Goal: Check status: Check status

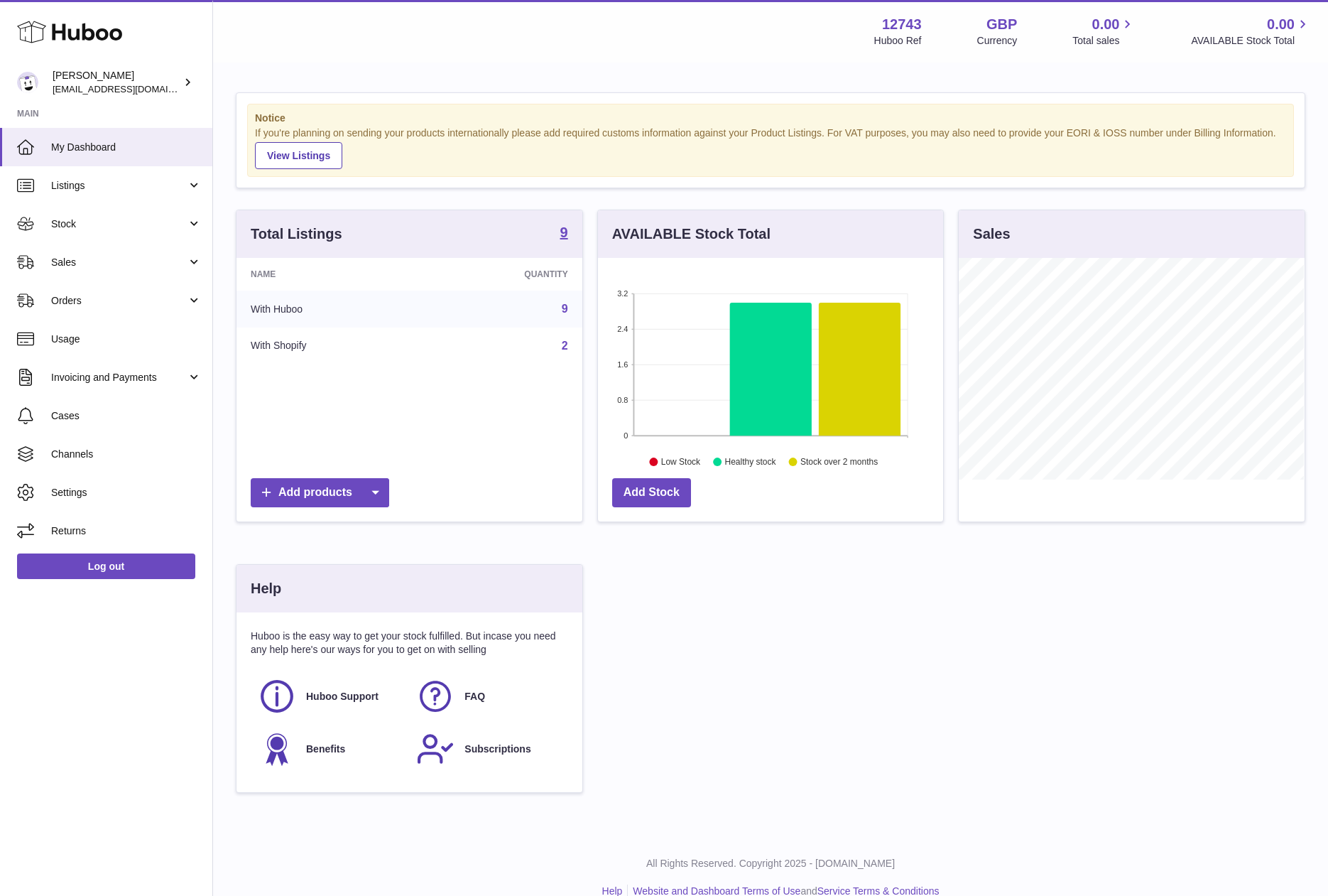
scroll to position [221, 345]
click at [84, 256] on span "Sales" at bounding box center [118, 263] width 135 height 14
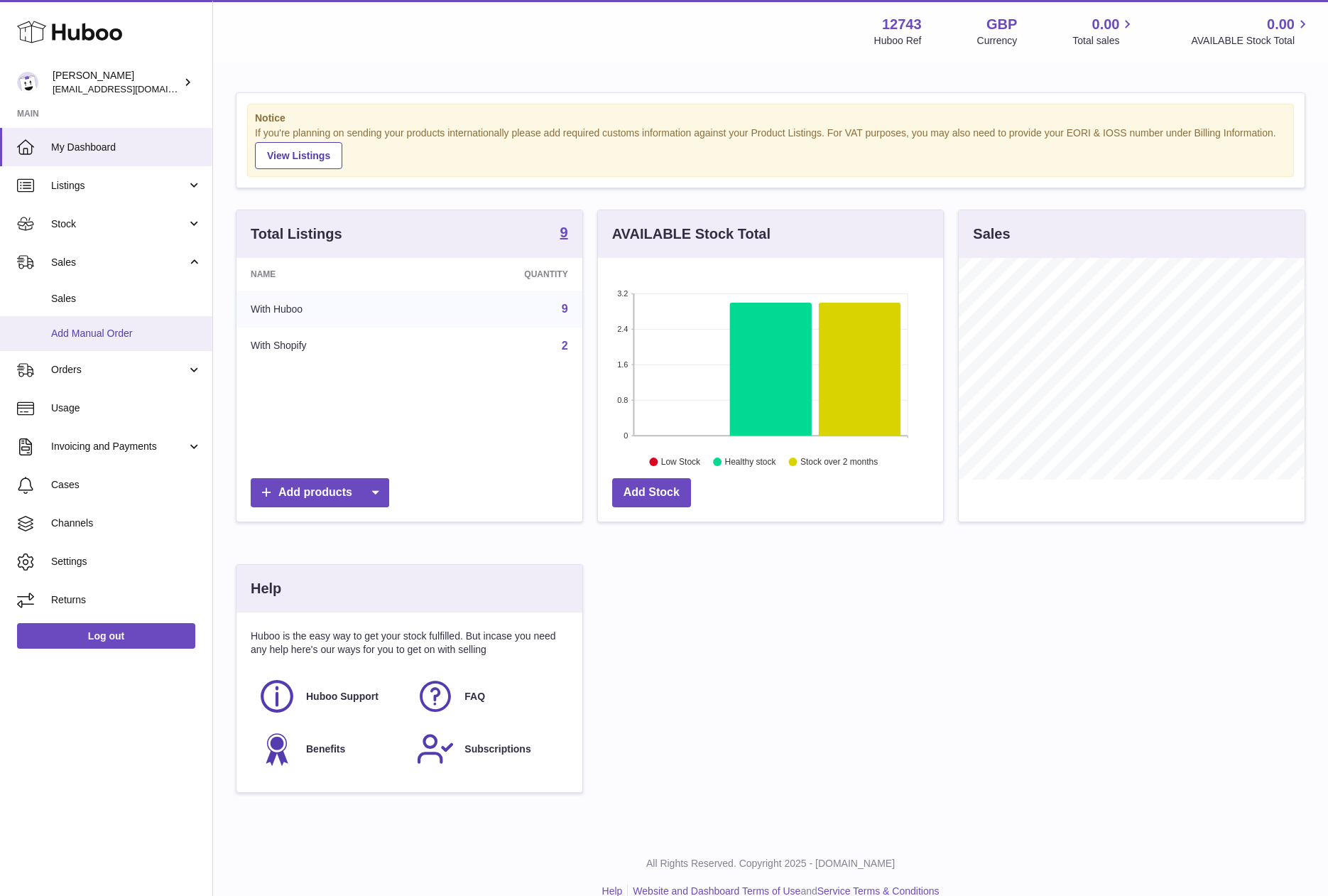
click at [82, 341] on link "Add Manual Order" at bounding box center [106, 334] width 213 height 35
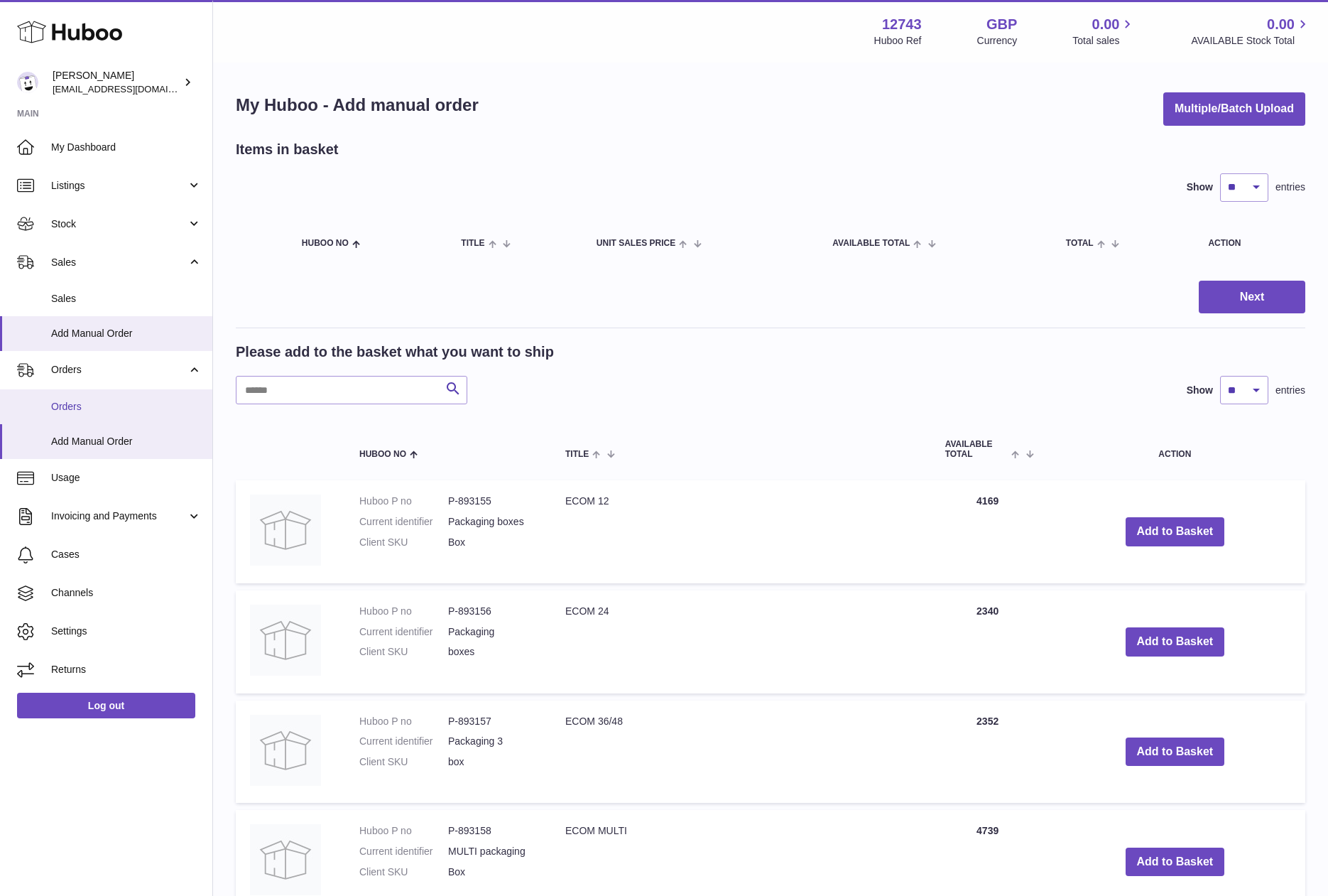
click at [78, 402] on span "Orders" at bounding box center [126, 407] width 151 height 14
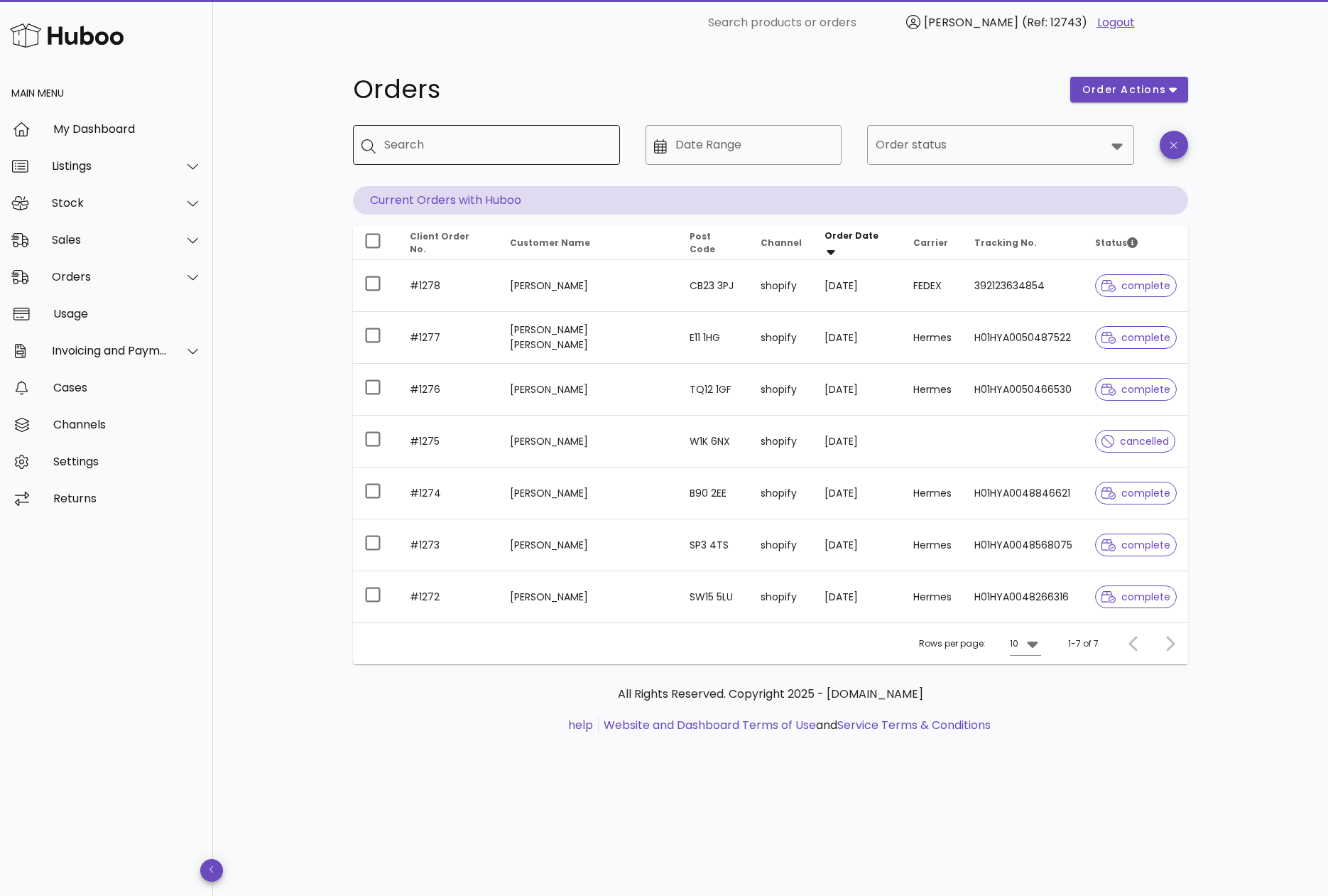
click at [480, 136] on input "Search" at bounding box center [497, 145] width 225 height 23
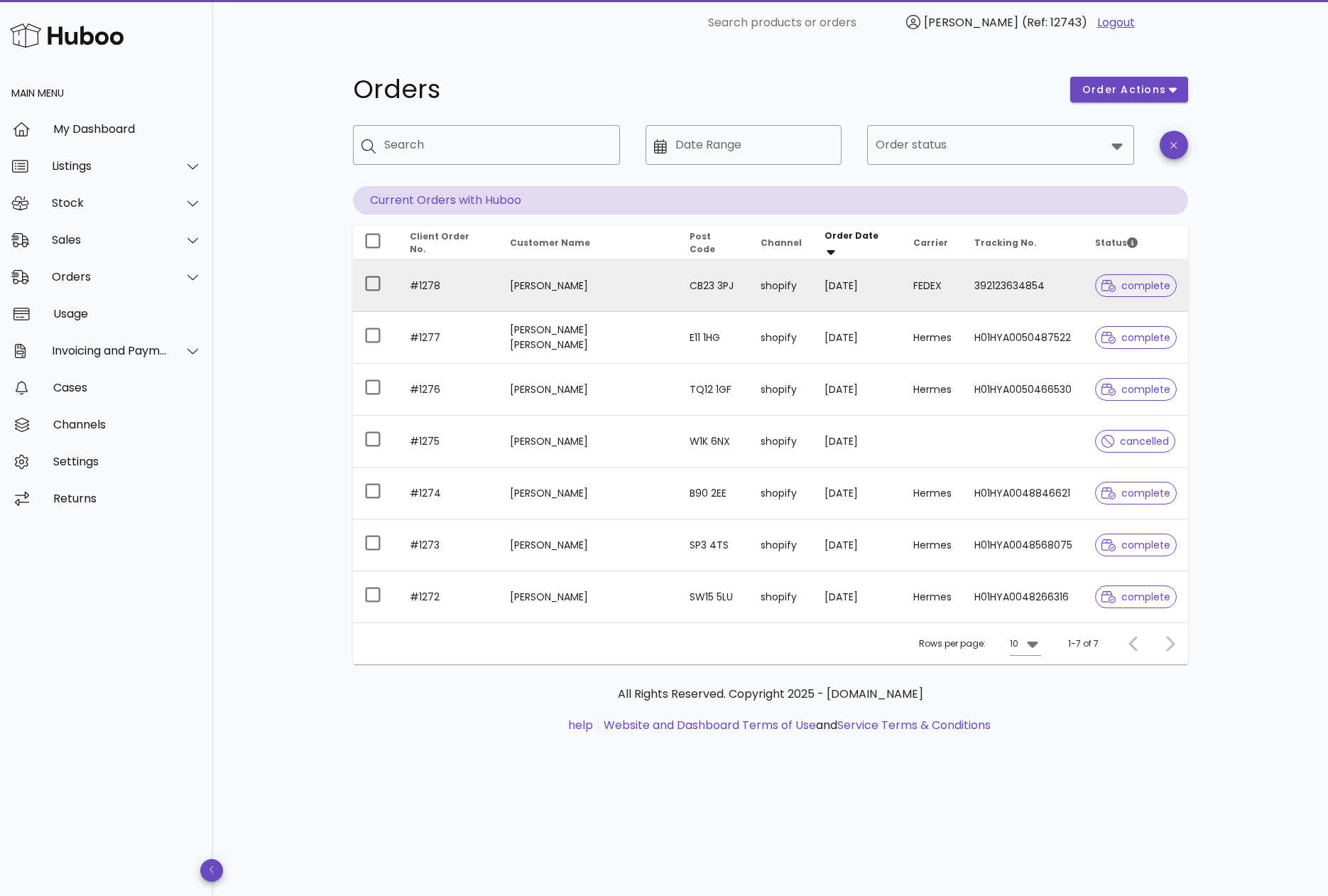
click at [860, 291] on td "13/08/2025" at bounding box center [858, 286] width 88 height 52
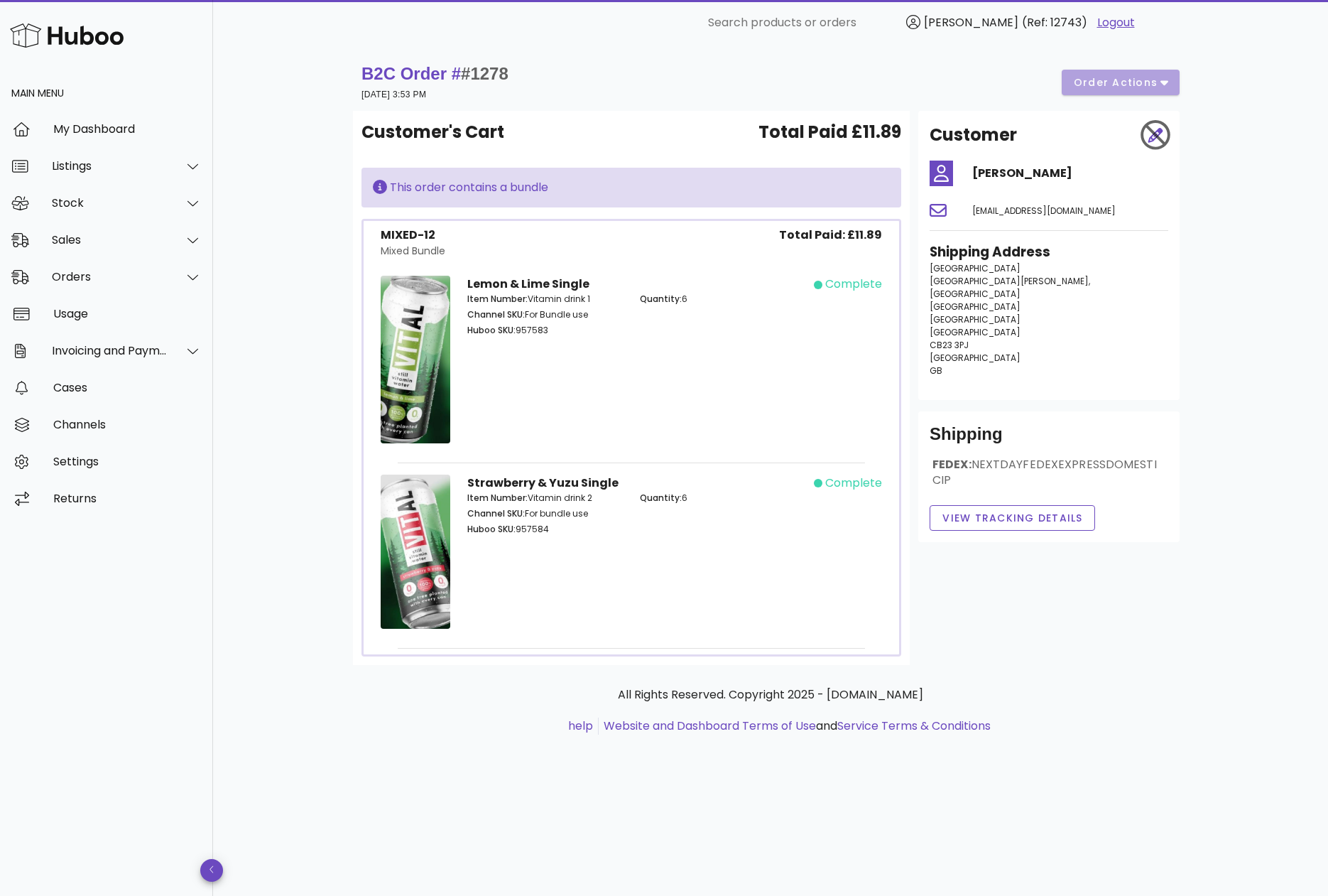
drag, startPoint x: 363, startPoint y: 93, endPoint x: 552, endPoint y: 101, distance: 189.2
click at [552, 101] on div "B2C Order # #1278 13 August 2025 at 3:53 PM order actions" at bounding box center [771, 82] width 818 height 40
click at [1030, 511] on span "View Tracking details" at bounding box center [1012, 518] width 141 height 15
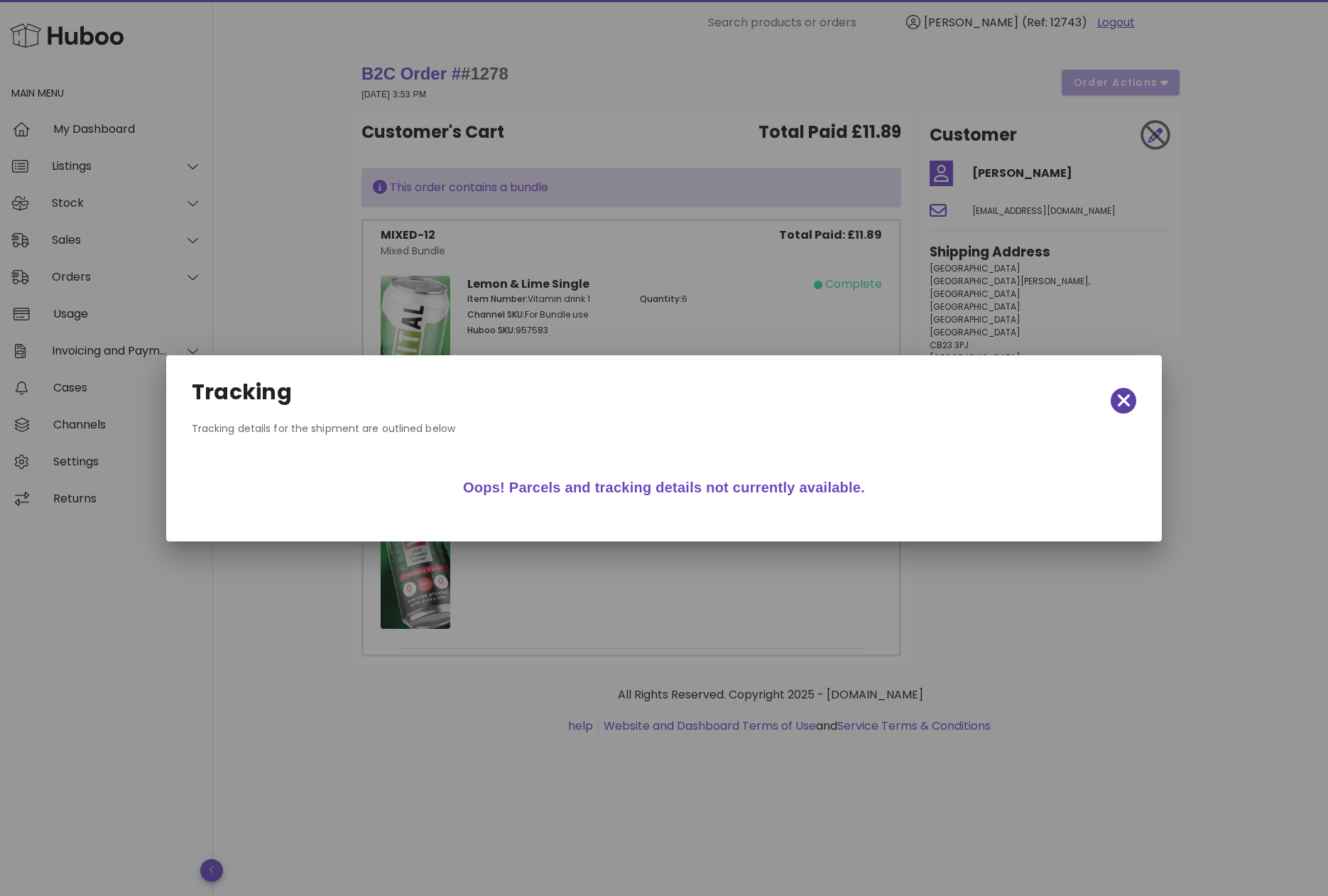
click at [1125, 399] on icon "button" at bounding box center [1123, 400] width 13 height 13
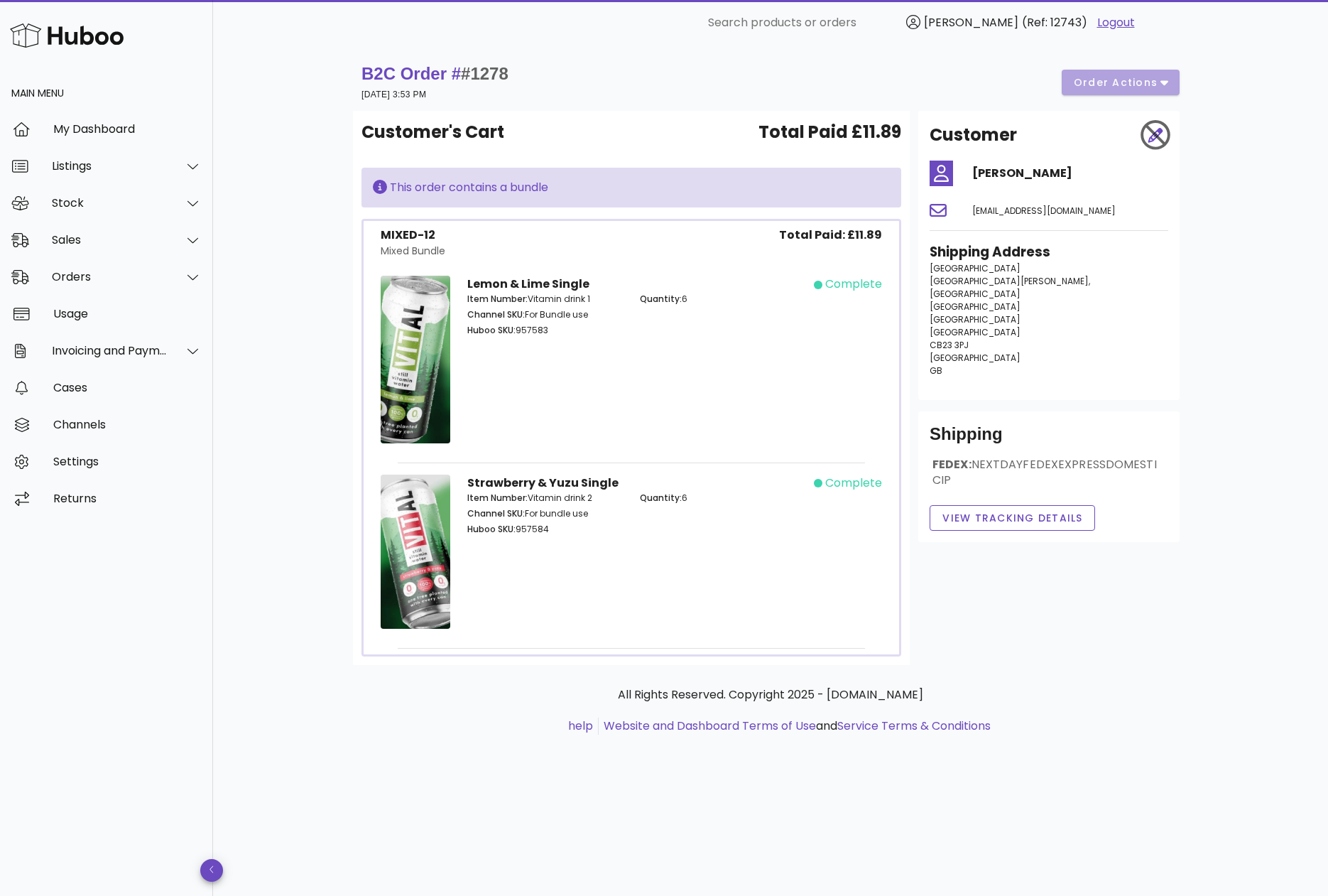
click at [552, 287] on div "Item Number: Vitamin drink 1 Channel SKU: For Bundle use Huboo SKU: 957583" at bounding box center [544, 316] width 173 height 64
drag, startPoint x: 500, startPoint y: 317, endPoint x: 619, endPoint y: 355, distance: 124.9
click at [620, 355] on div "Lemon & Lime Single Item Number: Vitamin drink 1 Channel SKU: For Bundle use Hu…" at bounding box center [631, 362] width 346 height 190
click at [619, 355] on div "Lemon & Lime Single Item Number: Vitamin drink 1 Channel SKU: For Bundle use Hu…" at bounding box center [631, 362] width 346 height 190
drag, startPoint x: 646, startPoint y: 502, endPoint x: 720, endPoint y: 510, distance: 74.4
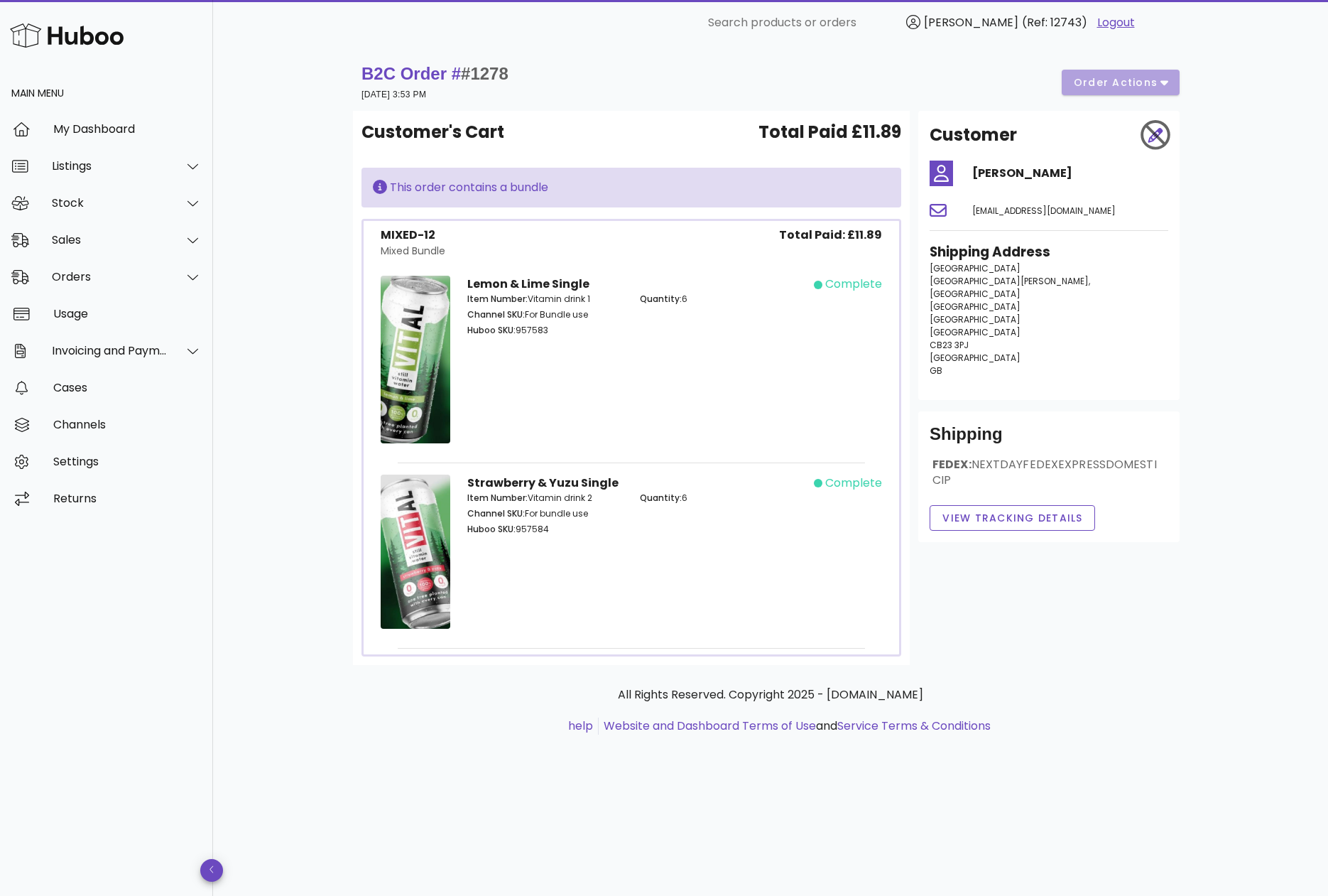
click at [720, 510] on div "Quantity: 6" at bounding box center [717, 515] width 173 height 64
click at [112, 277] on div "Orders" at bounding box center [110, 277] width 116 height 14
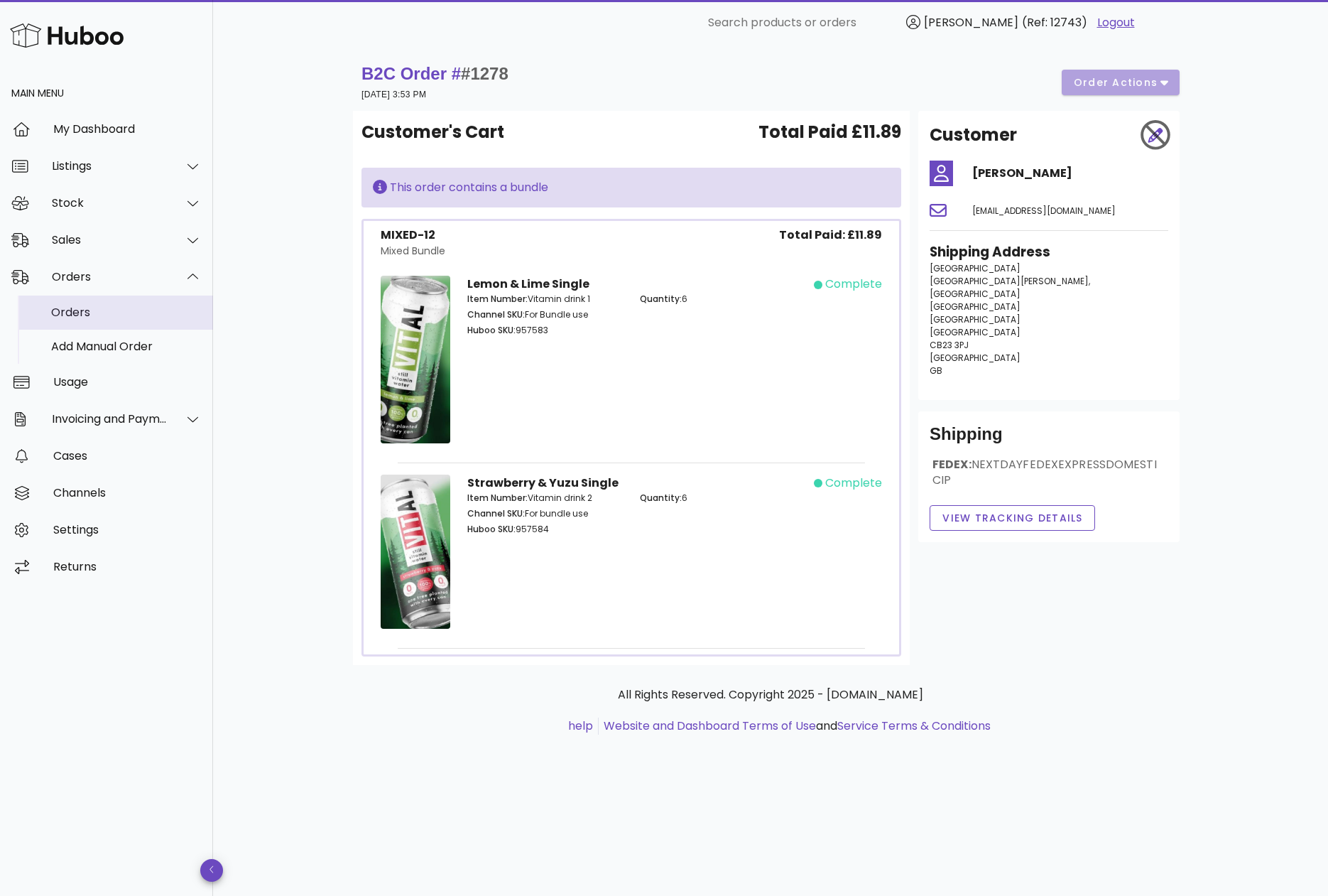
click at [100, 313] on div "Orders" at bounding box center [126, 312] width 151 height 14
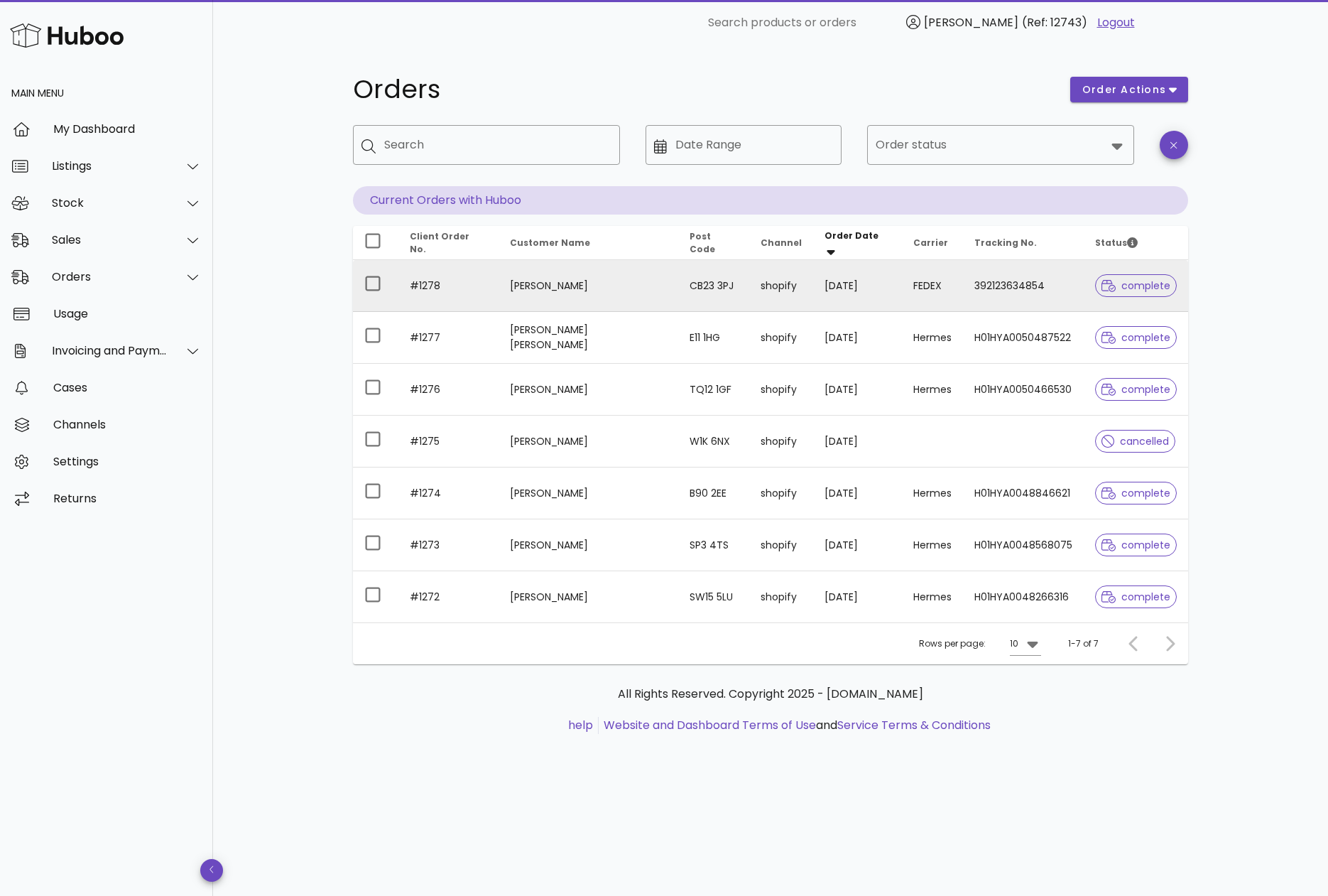
click at [525, 283] on td "Ivor Harrison" at bounding box center [589, 286] width 180 height 52
